Goal: Information Seeking & Learning: Find specific fact

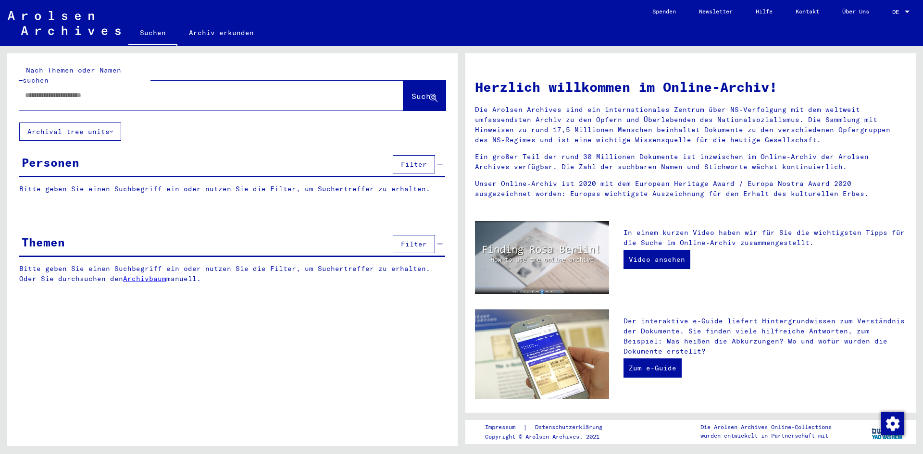
click at [106, 96] on div at bounding box center [211, 96] width 384 height 30
click at [111, 90] on input "text" at bounding box center [199, 95] width 349 height 10
type input "**********"
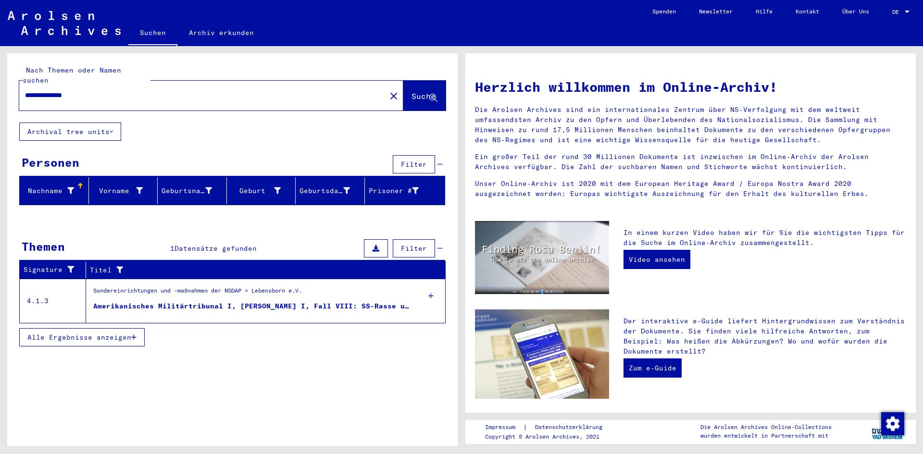
click at [157, 301] on div "Amerikanisches Militärtribunal I, [PERSON_NAME] I, Fall VIII: SS-Rasse und Sied…" at bounding box center [252, 306] width 318 height 10
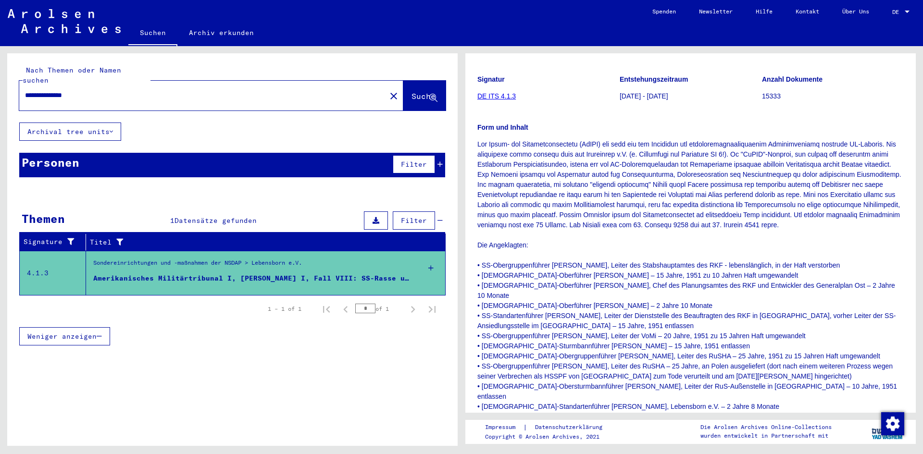
scroll to position [144, 0]
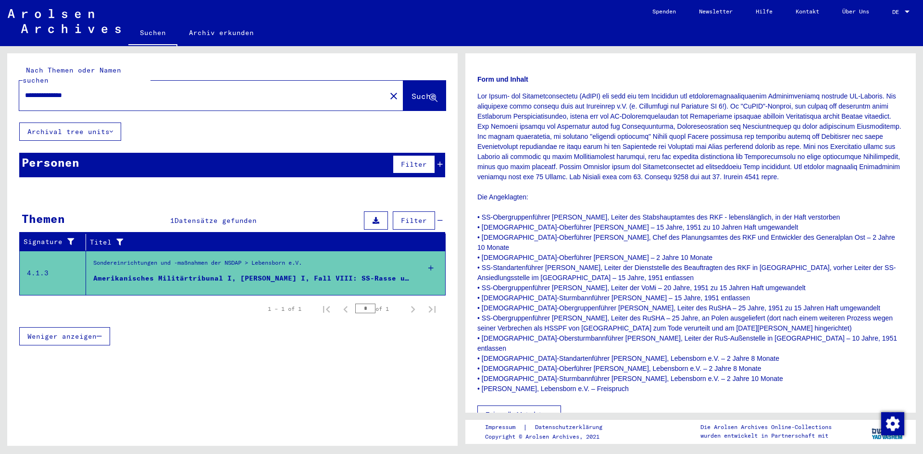
click at [553, 411] on icon at bounding box center [550, 414] width 4 height 7
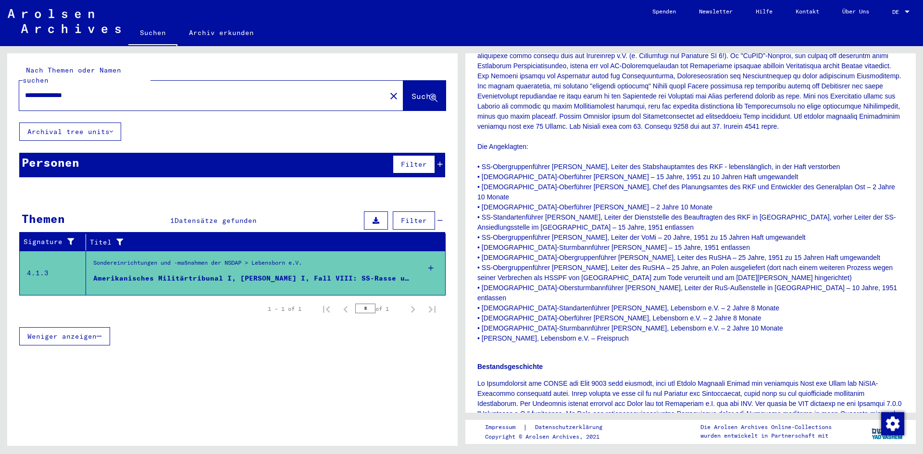
scroll to position [192, 0]
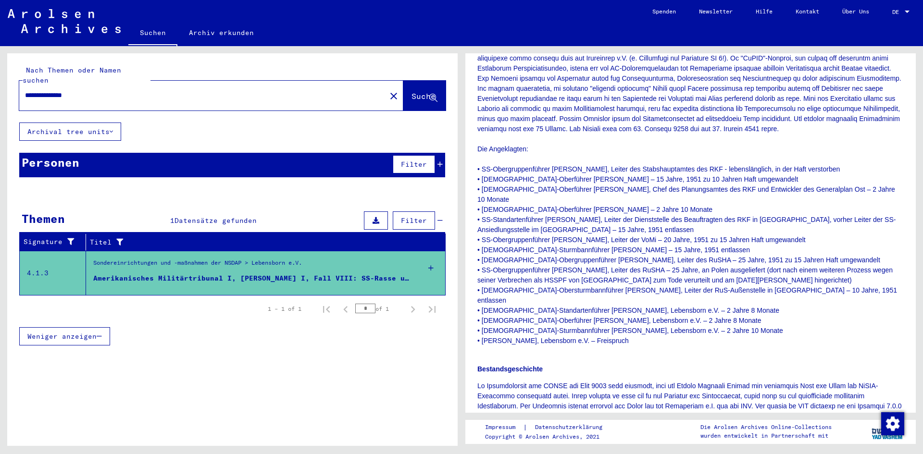
click at [433, 258] on icon at bounding box center [430, 268] width 5 height 34
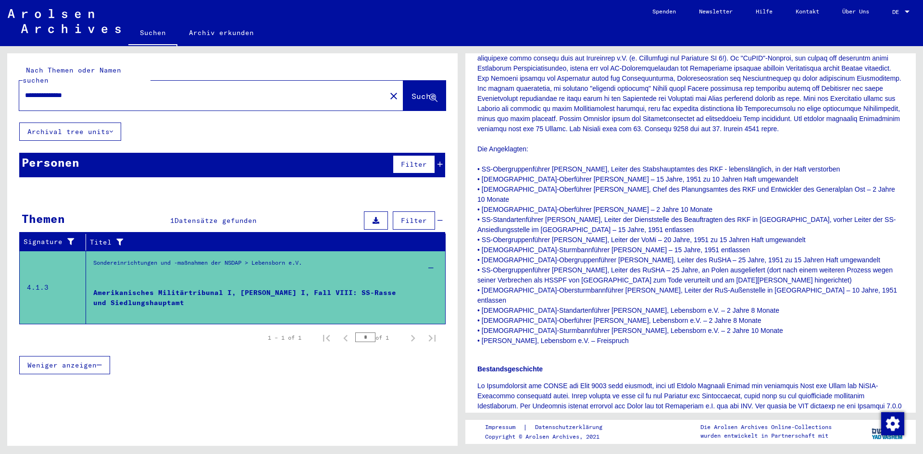
click at [629, 167] on p "Die Angeklagten: • SS-Obergruppenführer [PERSON_NAME], Leiter des Stabshauptamt…" at bounding box center [690, 194] width 426 height 303
click at [615, 211] on p "Die Angeklagten: • SS-Obergruppenführer [PERSON_NAME], Leiter des Stabshauptamt…" at bounding box center [690, 194] width 426 height 303
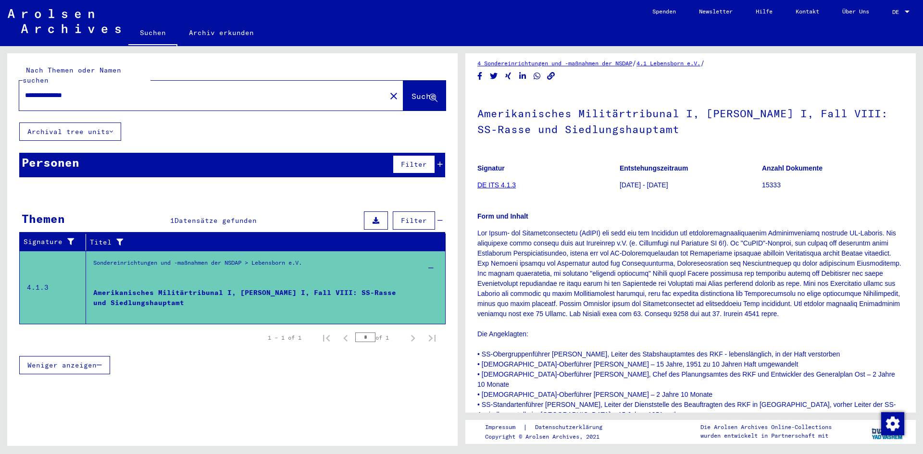
scroll to position [0, 0]
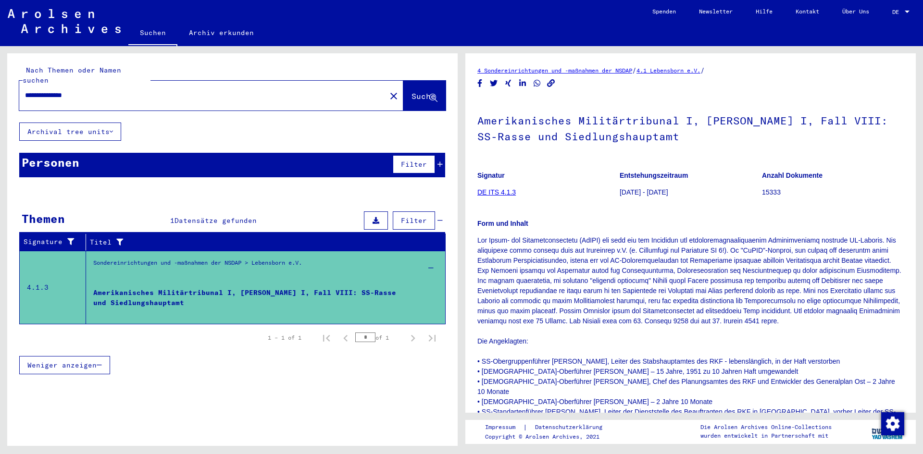
click at [501, 192] on link "DE ITS 4.1.3" at bounding box center [496, 192] width 38 height 8
